Goal: Transaction & Acquisition: Book appointment/travel/reservation

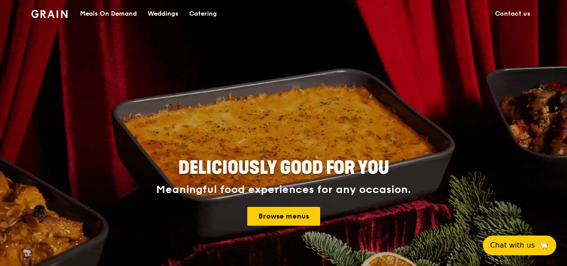
click at [124, 8] on div "Meals On Demand" at bounding box center [108, 13] width 57 height 27
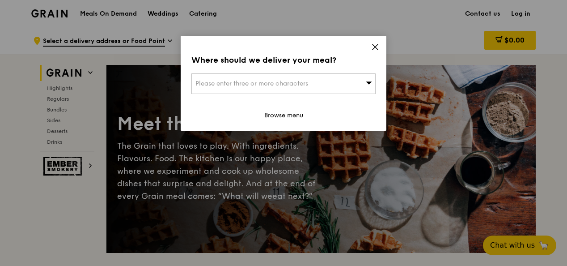
click at [377, 46] on icon at bounding box center [375, 47] width 8 height 8
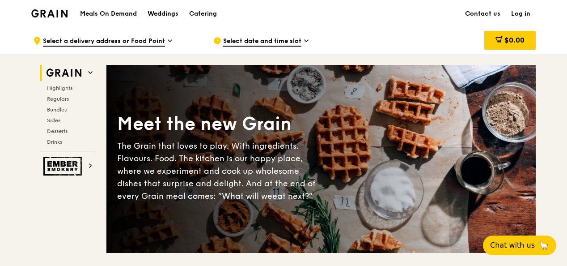
click at [51, 9] on div "Grain logo" at bounding box center [49, 13] width 36 height 27
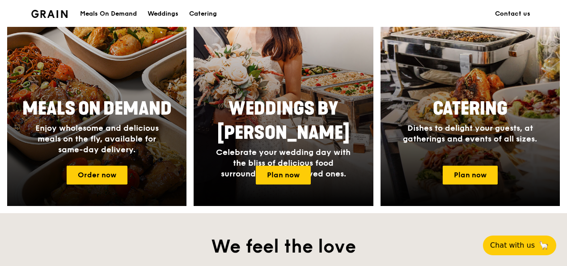
scroll to position [396, 0]
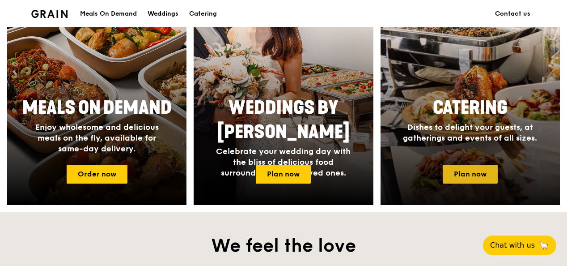
click at [451, 171] on link "Plan now" at bounding box center [470, 174] width 55 height 19
